Goal: Task Accomplishment & Management: Manage account settings

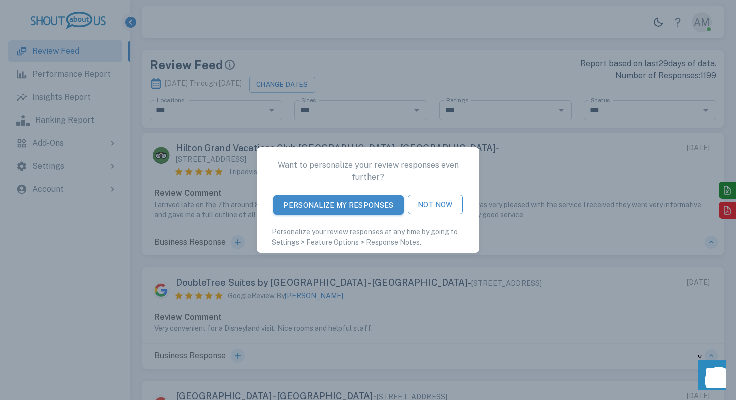
click at [433, 207] on button "Not Now" at bounding box center [435, 204] width 55 height 19
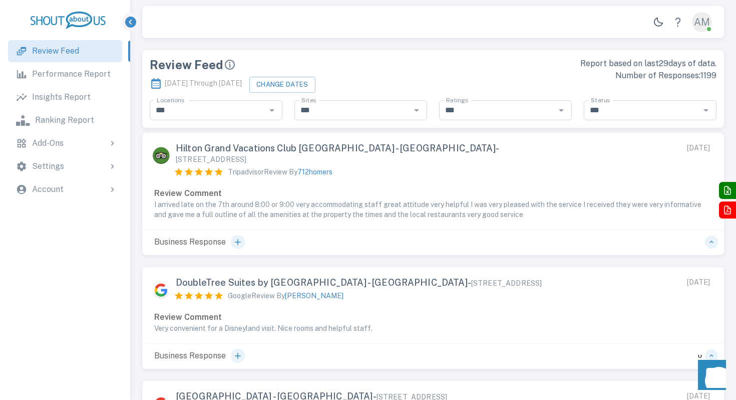
click at [703, 22] on div "AM" at bounding box center [702, 22] width 20 height 20
click at [702, 25] on div "CE" at bounding box center [702, 22] width 20 height 20
